Goal: Task Accomplishment & Management: Use online tool/utility

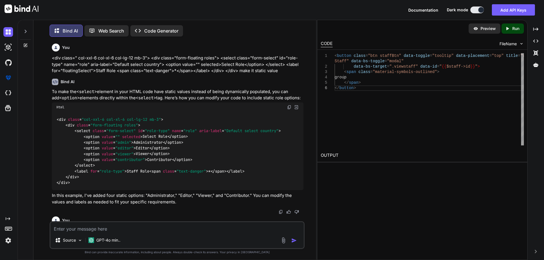
scroll to position [167, 0]
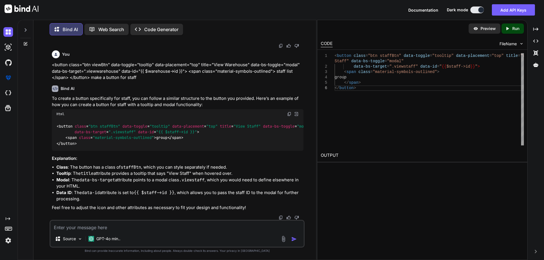
click at [105, 227] on textarea at bounding box center [176, 226] width 253 height 10
paste textarea "@extends('layouts.distributor') @section('title', 'Manage Warehouses') @section…"
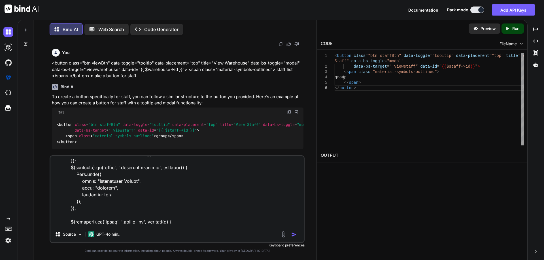
scroll to position [797, 0]
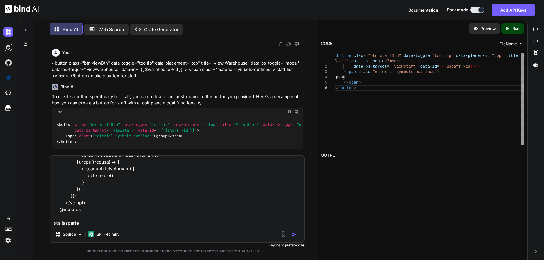
paste textarea "@extends('layouts.distributor') @section('title', 'Manage Warehouse Staff') @pu…"
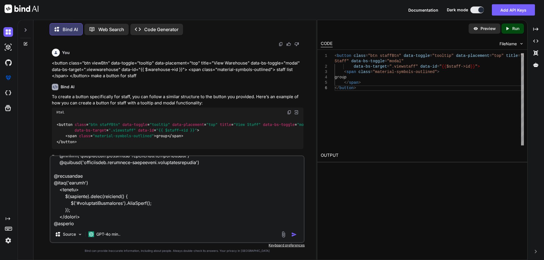
paste textarea "<li class="breadcrumb-item"><a href="{{ route('distributor.wirehouses') }}">War…"
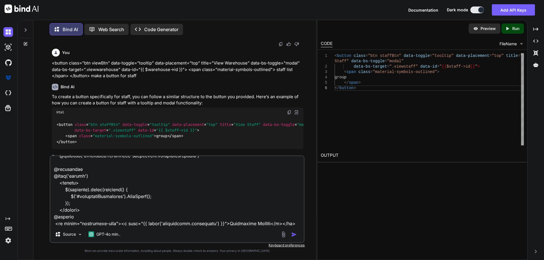
scroll to position [1170, 0]
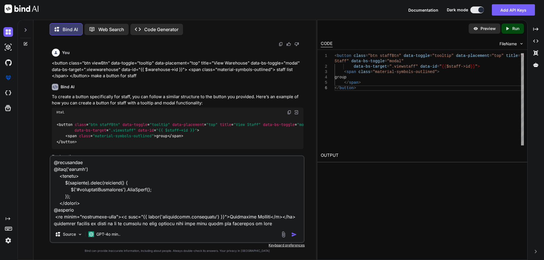
type textarea "@extends('layouts.distributor') @section('title', 'Manage Warehouses') @section…"
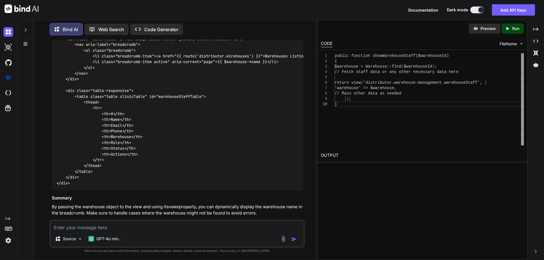
scroll to position [745, 0]
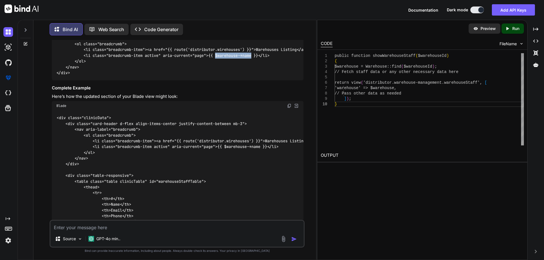
drag, startPoint x: 217, startPoint y: 94, endPoint x: 255, endPoint y: 93, distance: 37.4
click at [255, 76] on code "<div class="card-header d-flex align-items-center justify-content-between mb-3"…" at bounding box center [186, 52] width 261 height 46
copy code "$warehouse->name"
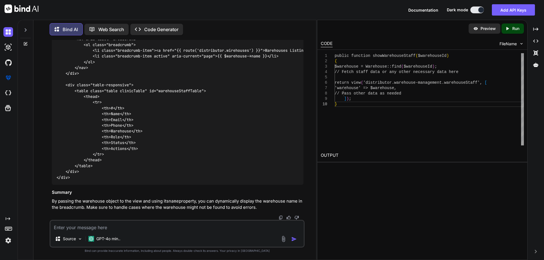
scroll to position [770, 0]
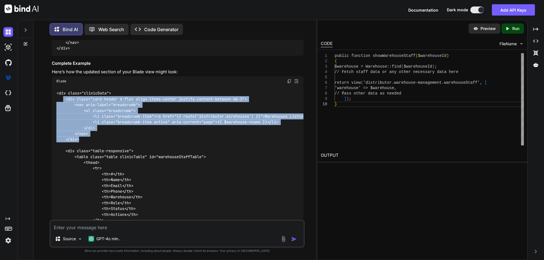
drag, startPoint x: 63, startPoint y: 142, endPoint x: 84, endPoint y: 180, distance: 42.8
click at [84, 180] on div "<div class="clinicData"> <div class="card-header d-flex align-items-center just…" at bounding box center [178, 168] width 252 height 165
copy code "<div class="card-header d-flex align-items-center justify-content-between mb-3"…"
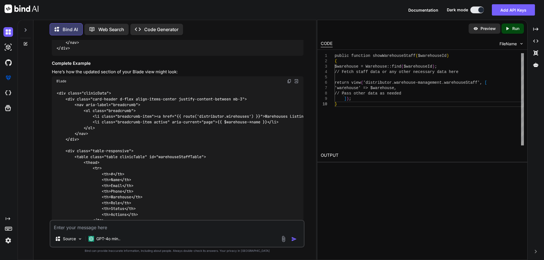
click at [95, 228] on textarea at bounding box center [176, 226] width 253 height 10
paste textarea "<li class="breadcrumb-item"><a href="{{ route('distributor.wirehouses') }}">War…"
drag, startPoint x: 221, startPoint y: 228, endPoint x: 263, endPoint y: 229, distance: 42.2
click at [263, 229] on textarea "<li class="breadcrumb-item"><a href="{{ route('distributor.wirehouses') }}">War…" at bounding box center [176, 226] width 253 height 10
click at [287, 227] on textarea "<li class="breadcrumb-item"><a href="{{ route('distributor.wirehouses') }}">War…" at bounding box center [176, 226] width 253 height 10
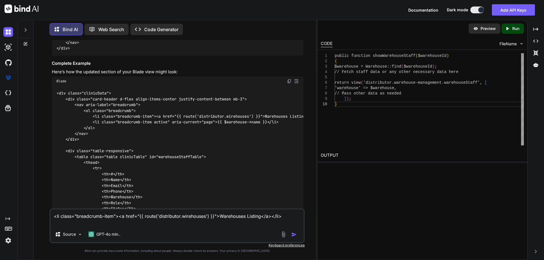
paste textarea "Warehouses Listing"
type textarea "<li class="breadcrumb-item"><a href="{{ route('distributor.wirehouses') }}">War…"
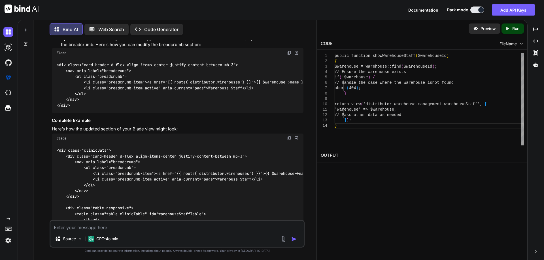
scroll to position [1091, 0]
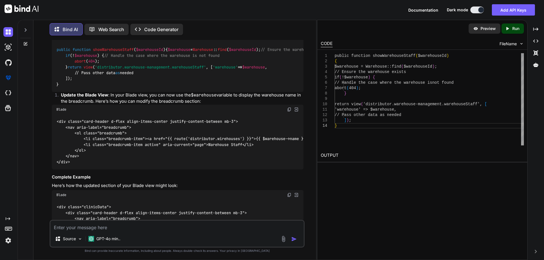
drag, startPoint x: 55, startPoint y: 97, endPoint x: 69, endPoint y: 172, distance: 76.1
click at [69, 92] on div "public function showWarehouseStaff ( $warehouseId ) { $warehouse = Warehouse ::…" at bounding box center [178, 67] width 252 height 50
copy code "public function showWarehouseStaff ( $warehouseId ) { $warehouse = Warehouse ::…"
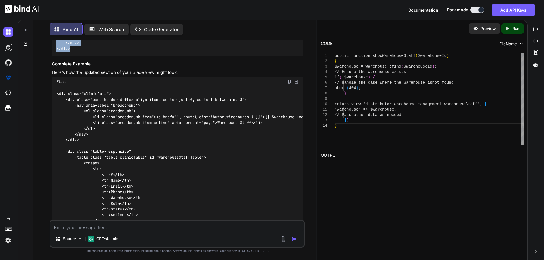
drag, startPoint x: 71, startPoint y: 140, endPoint x: 56, endPoint y: 99, distance: 43.7
click at [56, 56] on div "<div class="card-header d-flex align-items-center justify-content-between mb-3"…" at bounding box center [178, 28] width 252 height 55
copy code "<div class="card-header d-flex align-items-center justify-content-between mb-3"…"
